Goal: Task Accomplishment & Management: Manage account settings

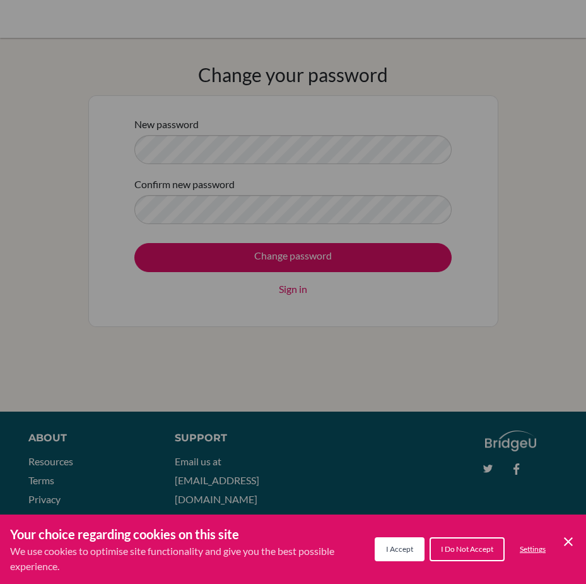
drag, startPoint x: 405, startPoint y: 548, endPoint x: 335, endPoint y: 409, distance: 154.9
click at [404, 547] on span "I Accept" at bounding box center [399, 548] width 27 height 9
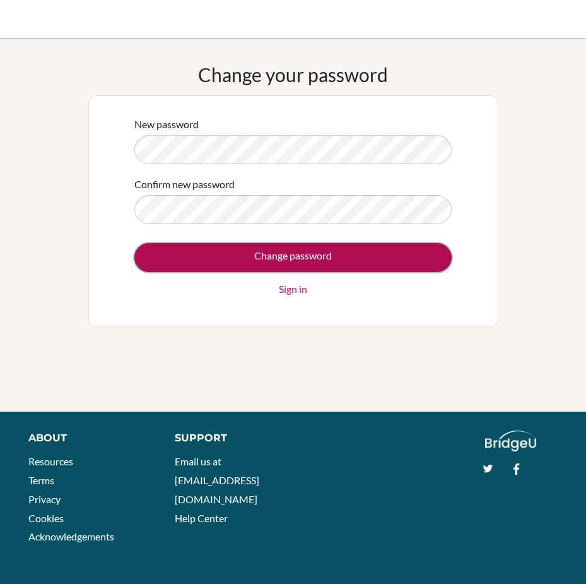
click at [314, 265] on input "Change password" at bounding box center [292, 257] width 317 height 29
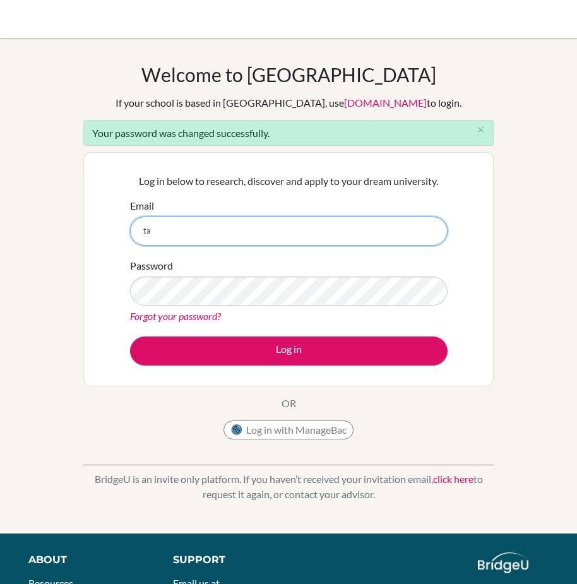
type input "[EMAIL_ADDRESS][DOMAIN_NAME]"
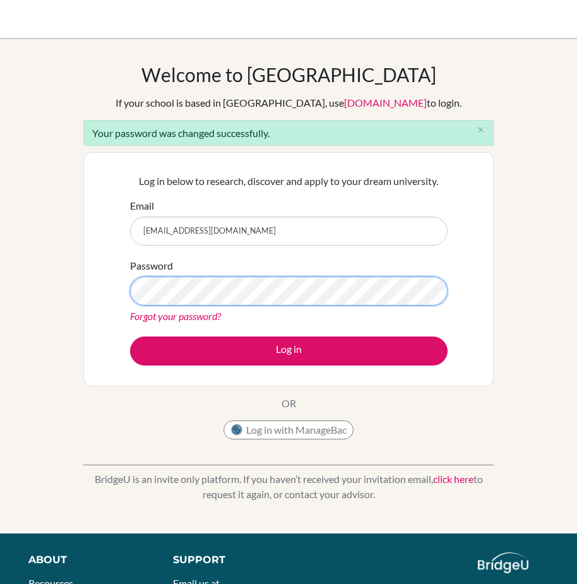
click at [130, 336] on button "Log in" at bounding box center [288, 350] width 317 height 29
